Goal: Ask a question: Seek information or help from site administrators or community

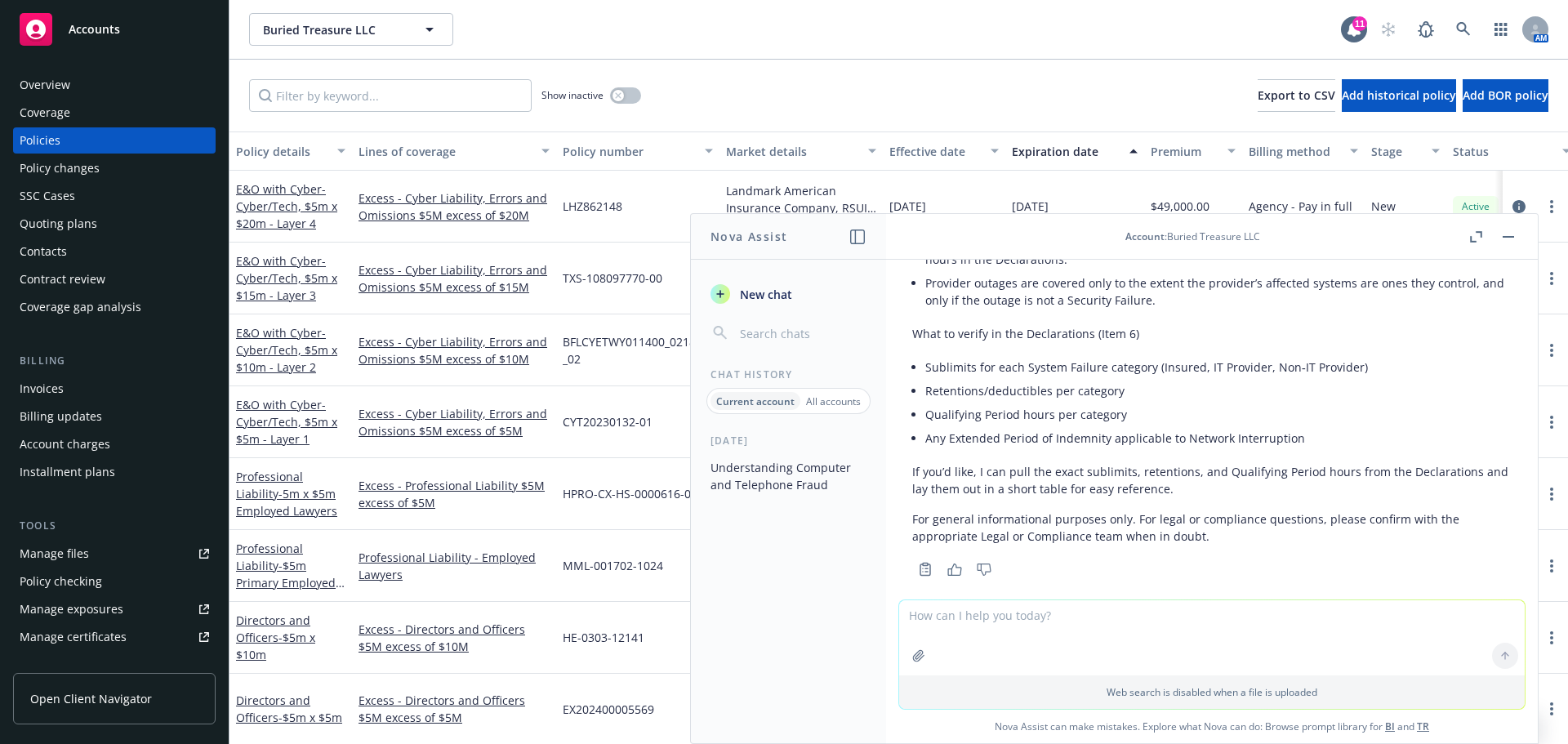
scroll to position [3499, 0]
click at [1241, 618] on textarea at bounding box center [1212, 637] width 626 height 75
type textarea "what is concertai sic code"
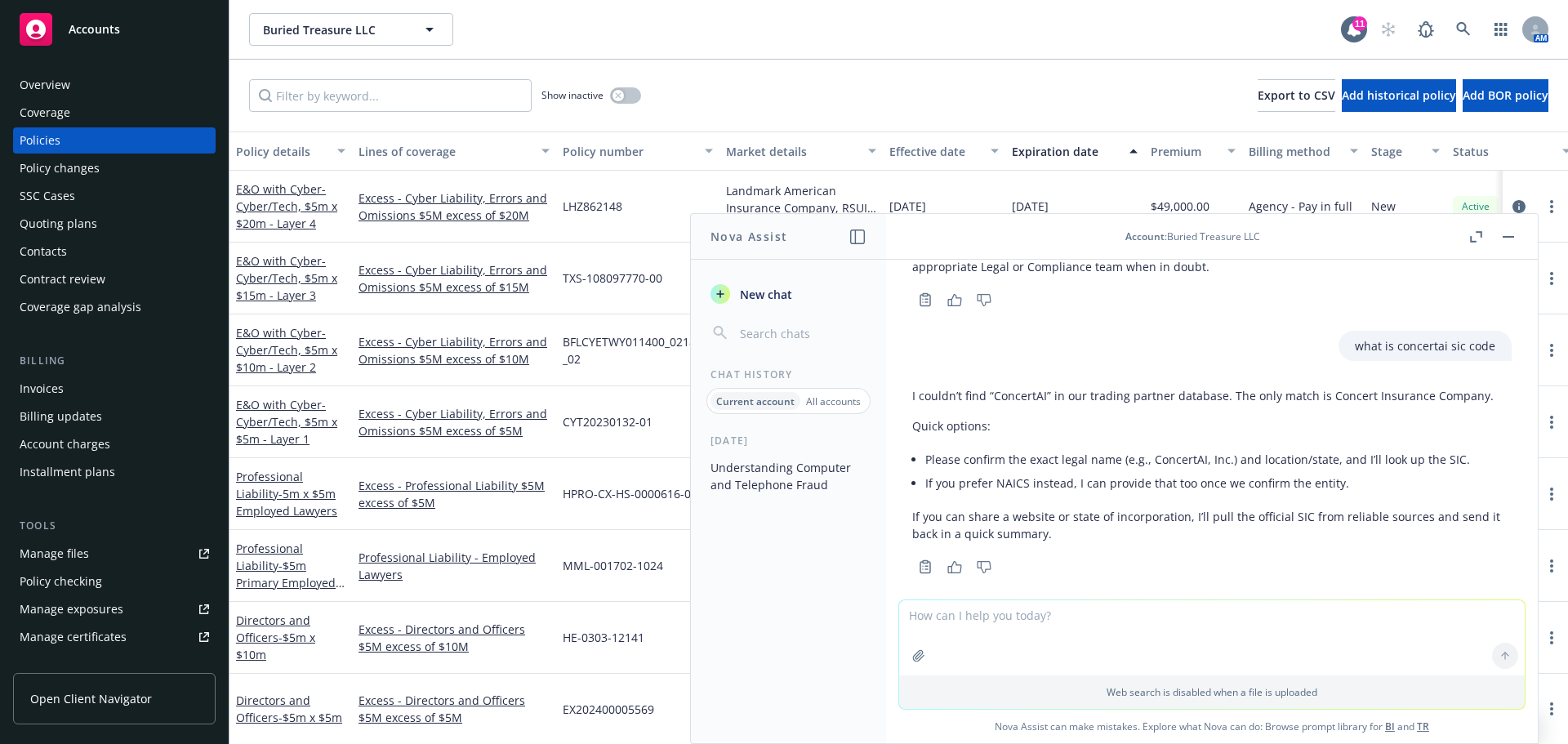
scroll to position [3766, 0]
type textarea "[DOMAIN_NAME]"
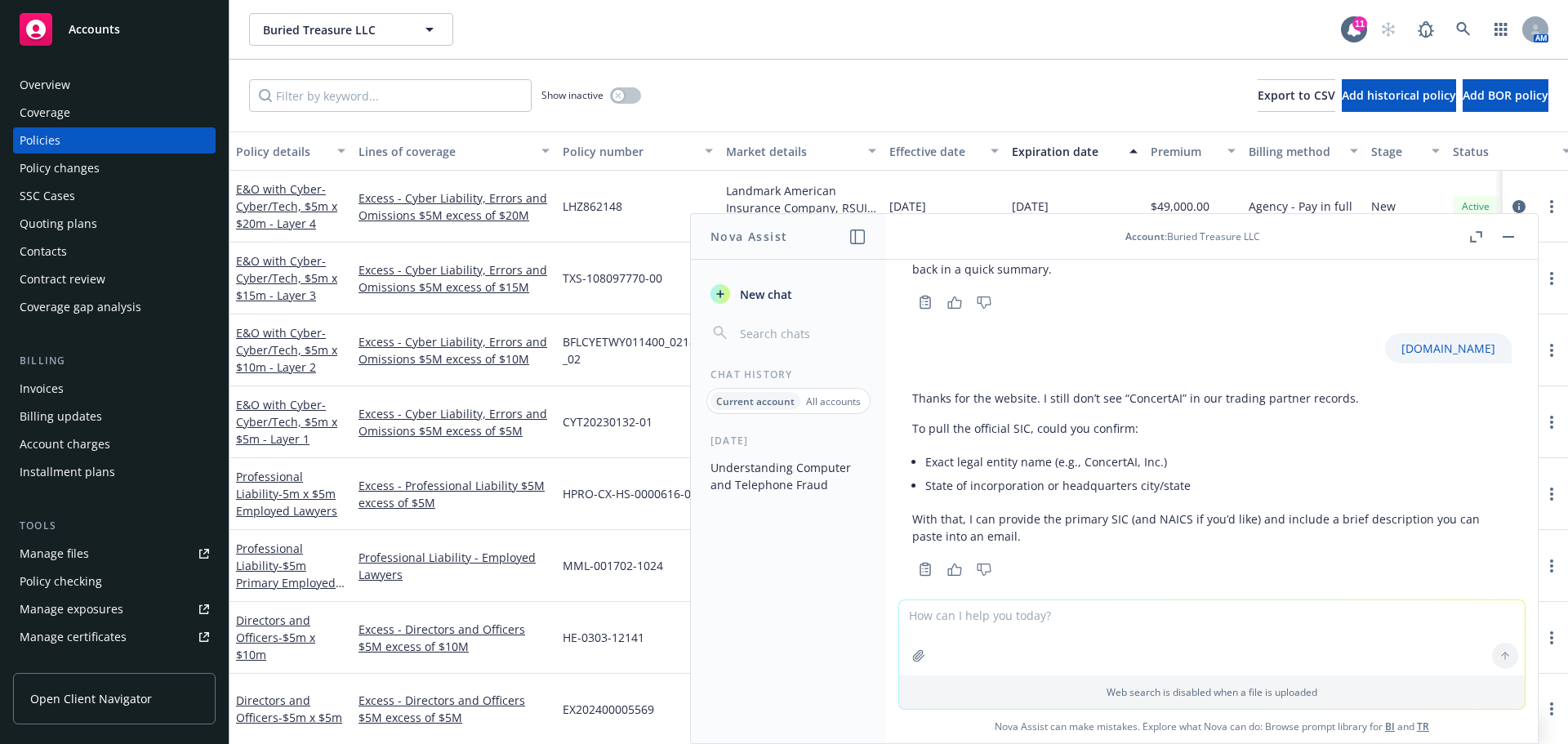
scroll to position [4033, 0]
type textarea "W"
type textarea "ConcertAI, Inc. in [GEOGRAPHIC_DATA]"
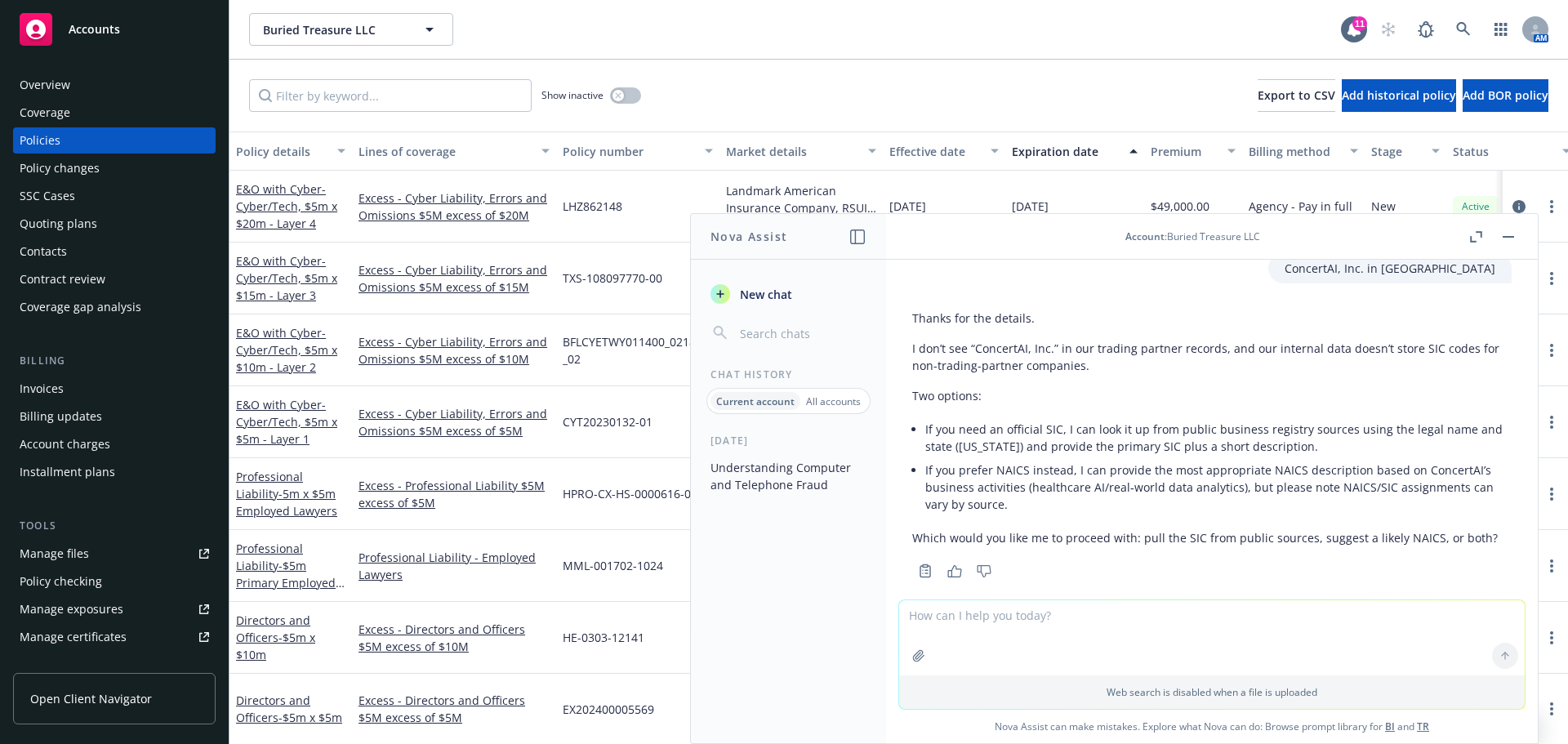
scroll to position [4381, 0]
